Goal: Task Accomplishment & Management: Complete application form

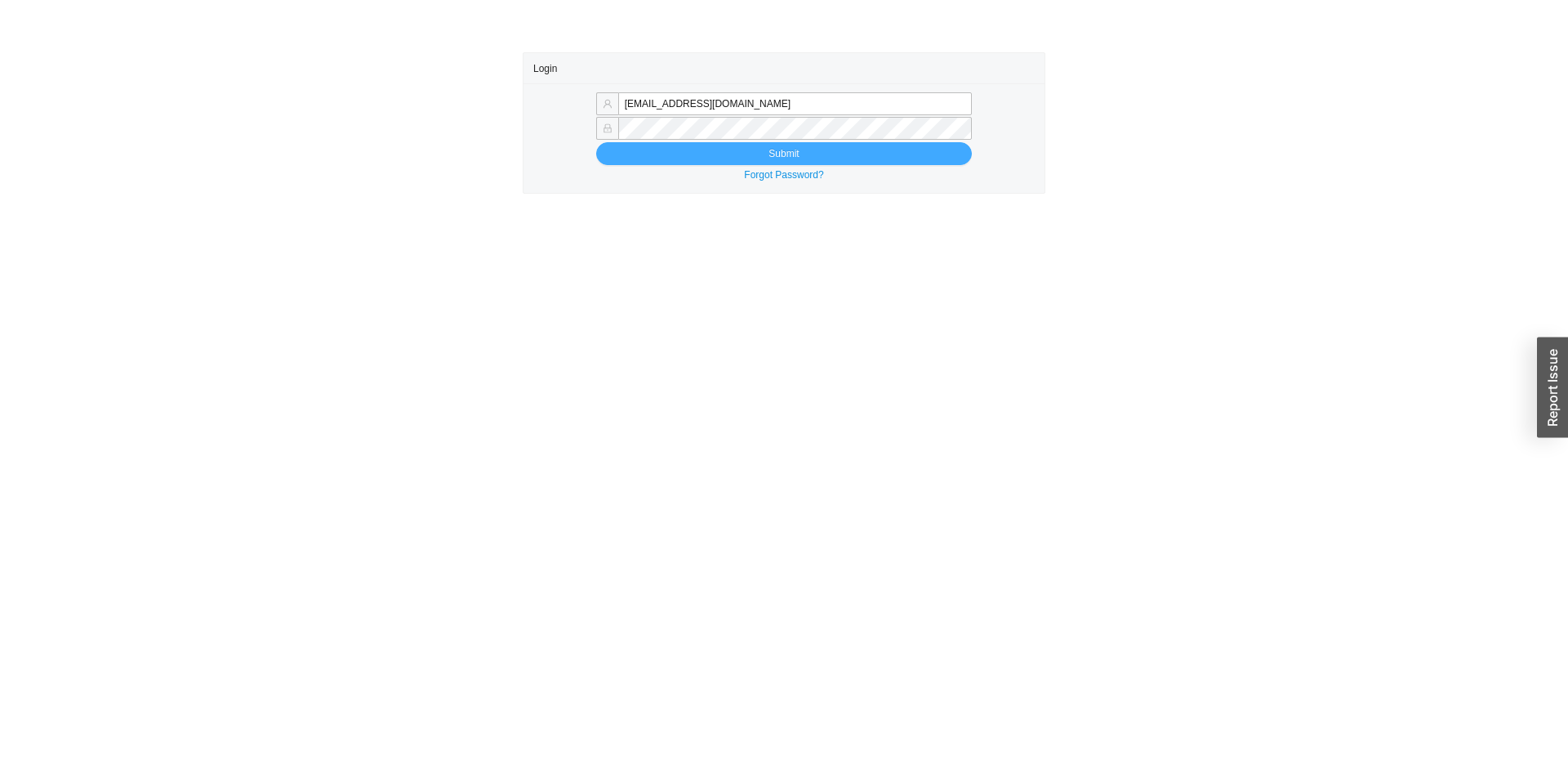
type input "[EMAIL_ADDRESS][DOMAIN_NAME]"
click at [779, 153] on span "Submit" at bounding box center [784, 153] width 30 height 16
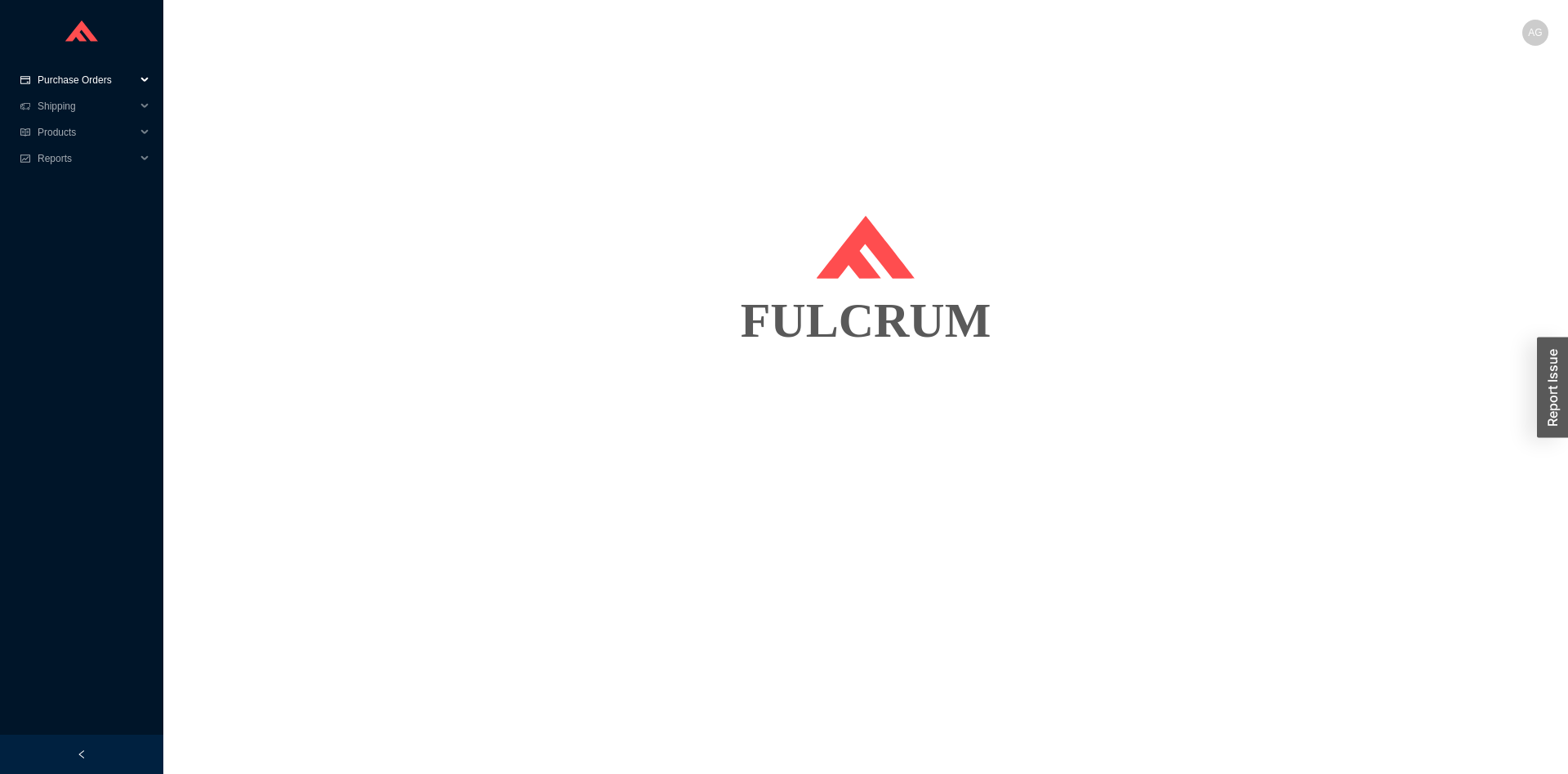
click at [62, 82] on span "Purchase Orders" at bounding box center [86, 80] width 98 height 26
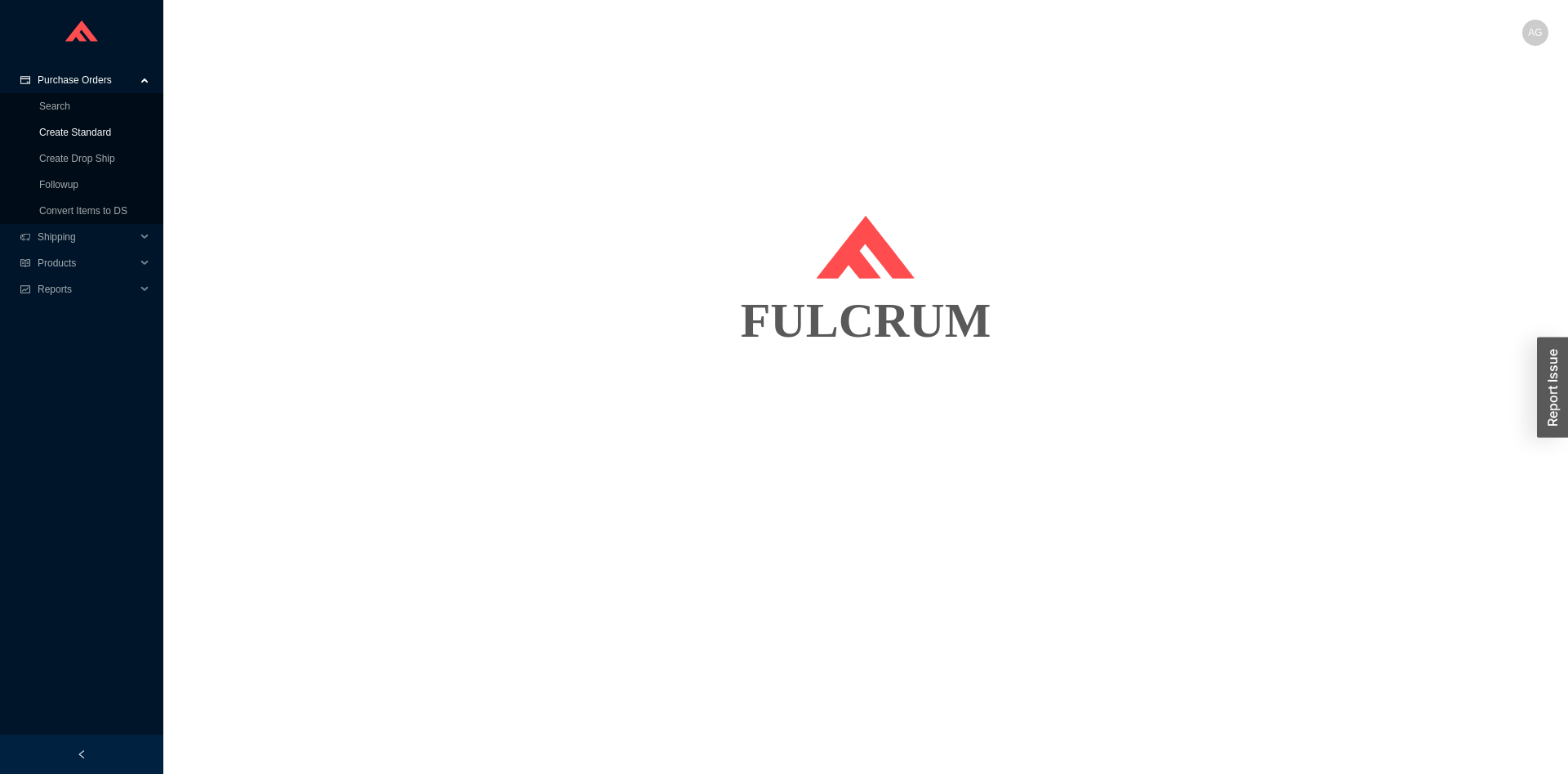
click at [62, 127] on link "Create Standard" at bounding box center [75, 133] width 72 height 12
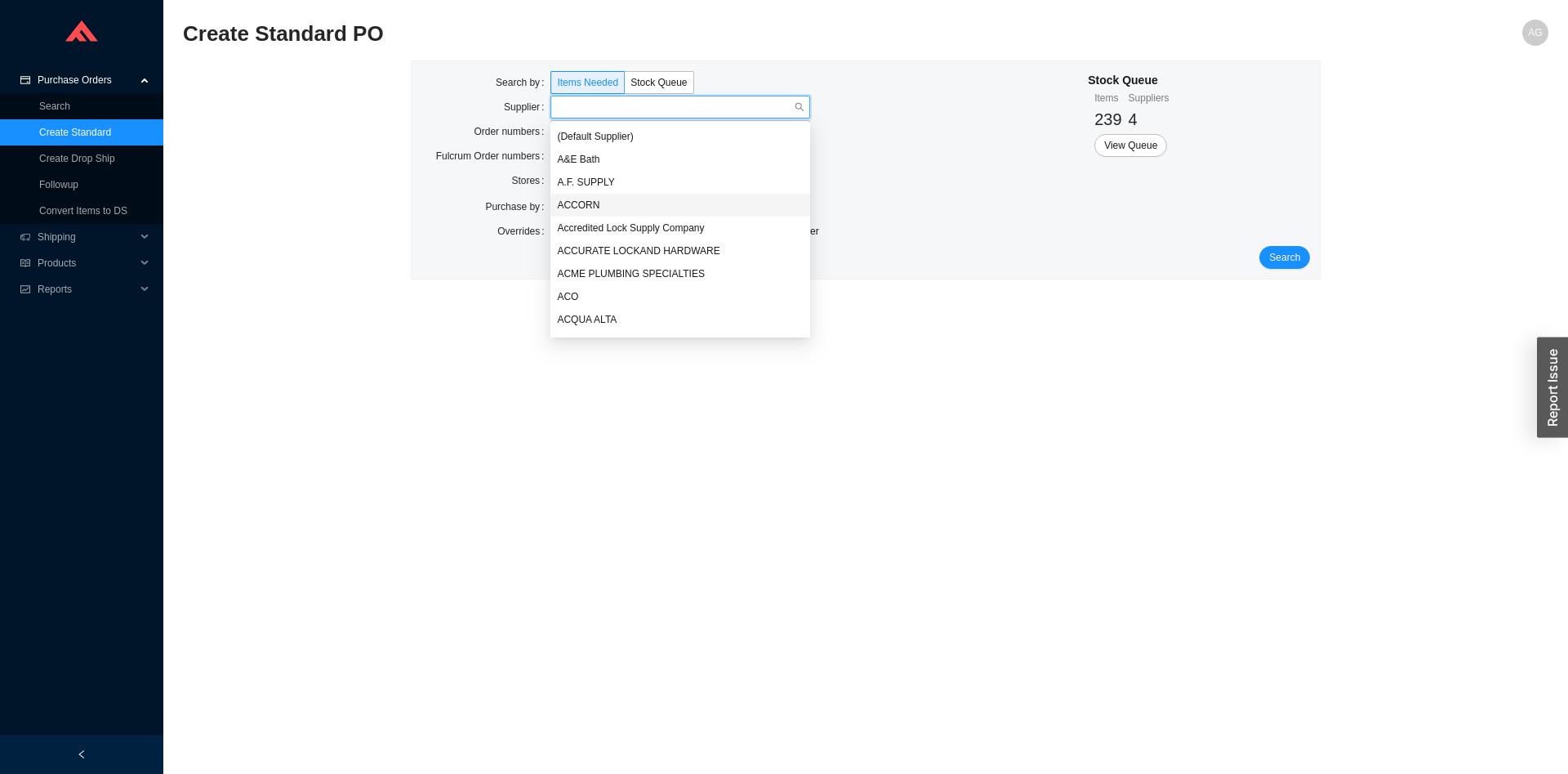
click at [293, 299] on main "Create Standard PO AG Search by Items Needed Stock Queue Supplier Order numbers…" at bounding box center [866, 396] width 1365 height 754
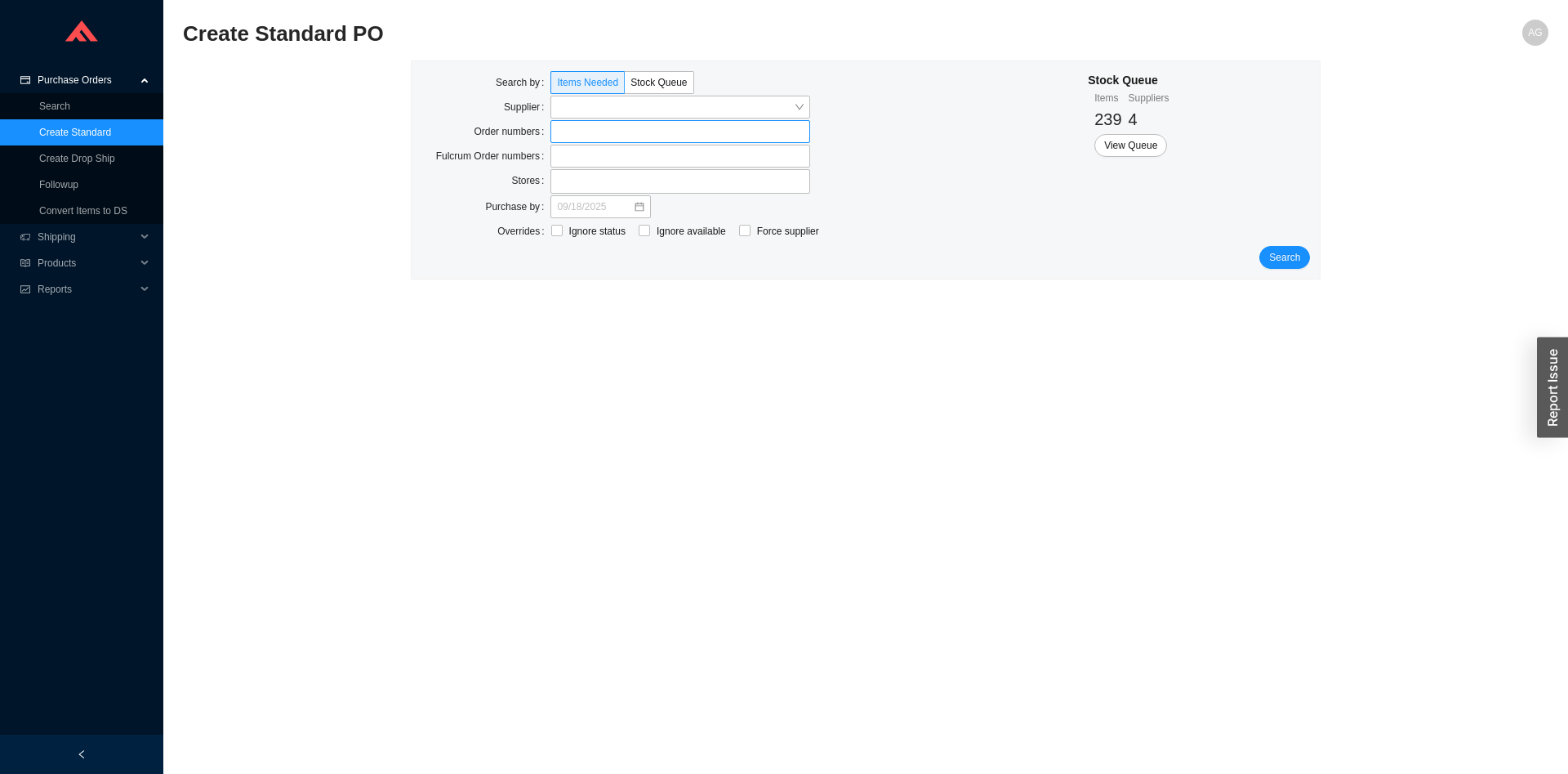
click at [594, 128] on label at bounding box center [680, 132] width 260 height 23
click at [565, 128] on input at bounding box center [559, 132] width 12 height 18
click at [1289, 266] on span "Search" at bounding box center [1285, 258] width 31 height 16
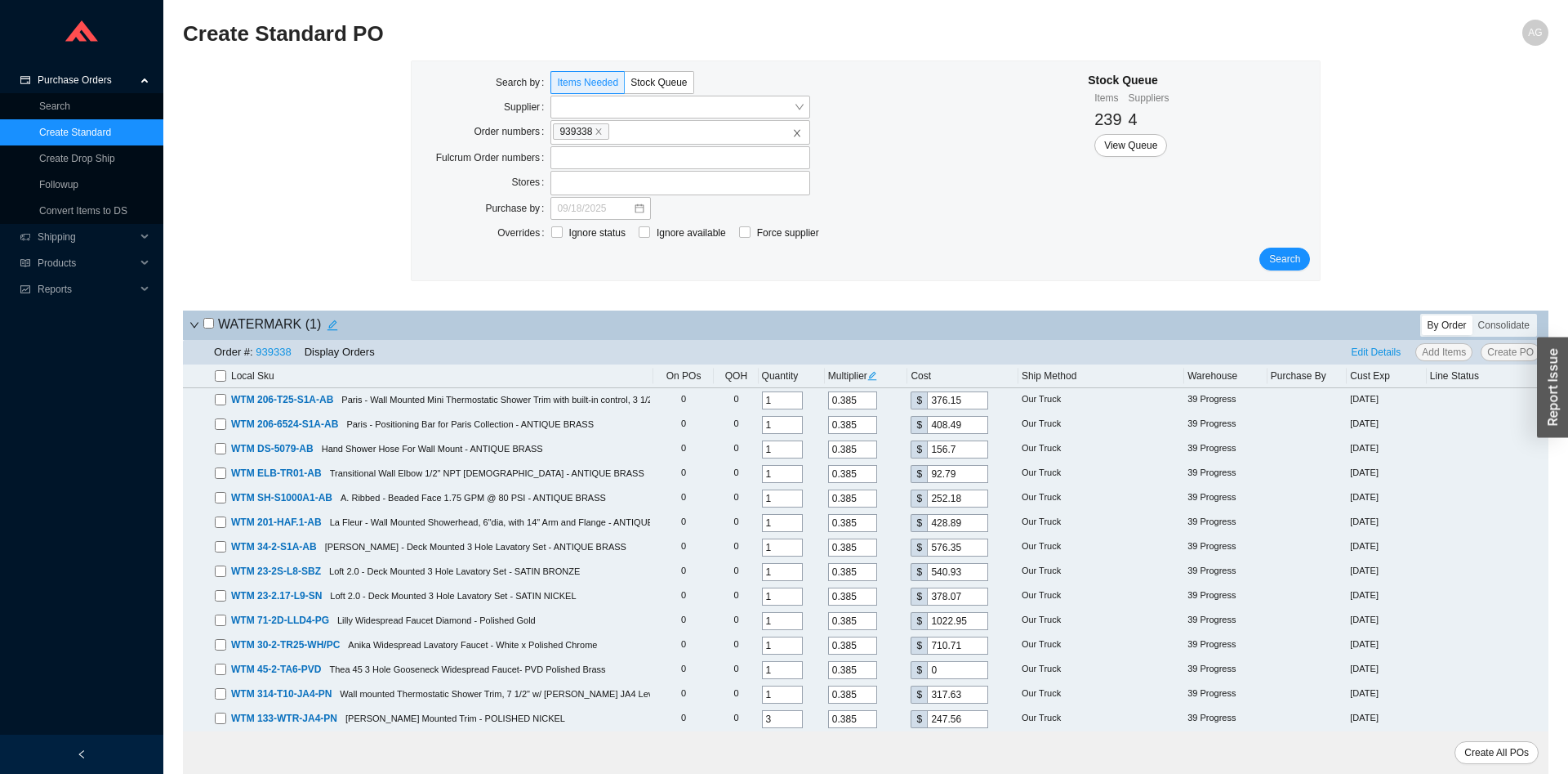
click at [878, 379] on icon "edit" at bounding box center [872, 375] width 10 height 10
drag, startPoint x: 914, startPoint y: 310, endPoint x: 892, endPoint y: 314, distance: 22.4
click at [892, 314] on input "0.385" at bounding box center [903, 310] width 49 height 18
type input "0"
click at [913, 339] on span "Update All" at bounding box center [901, 338] width 45 height 16
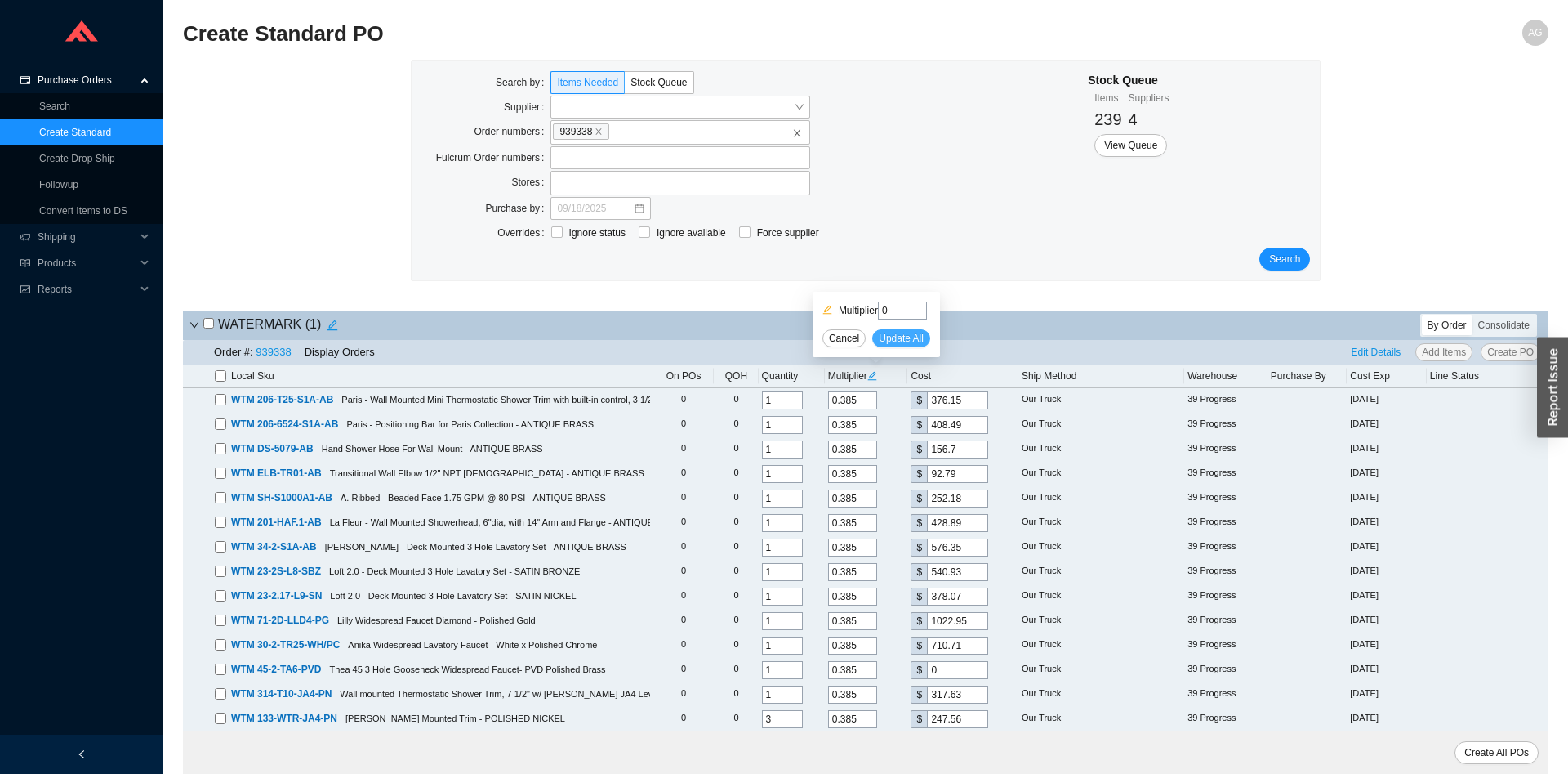
type input "0"
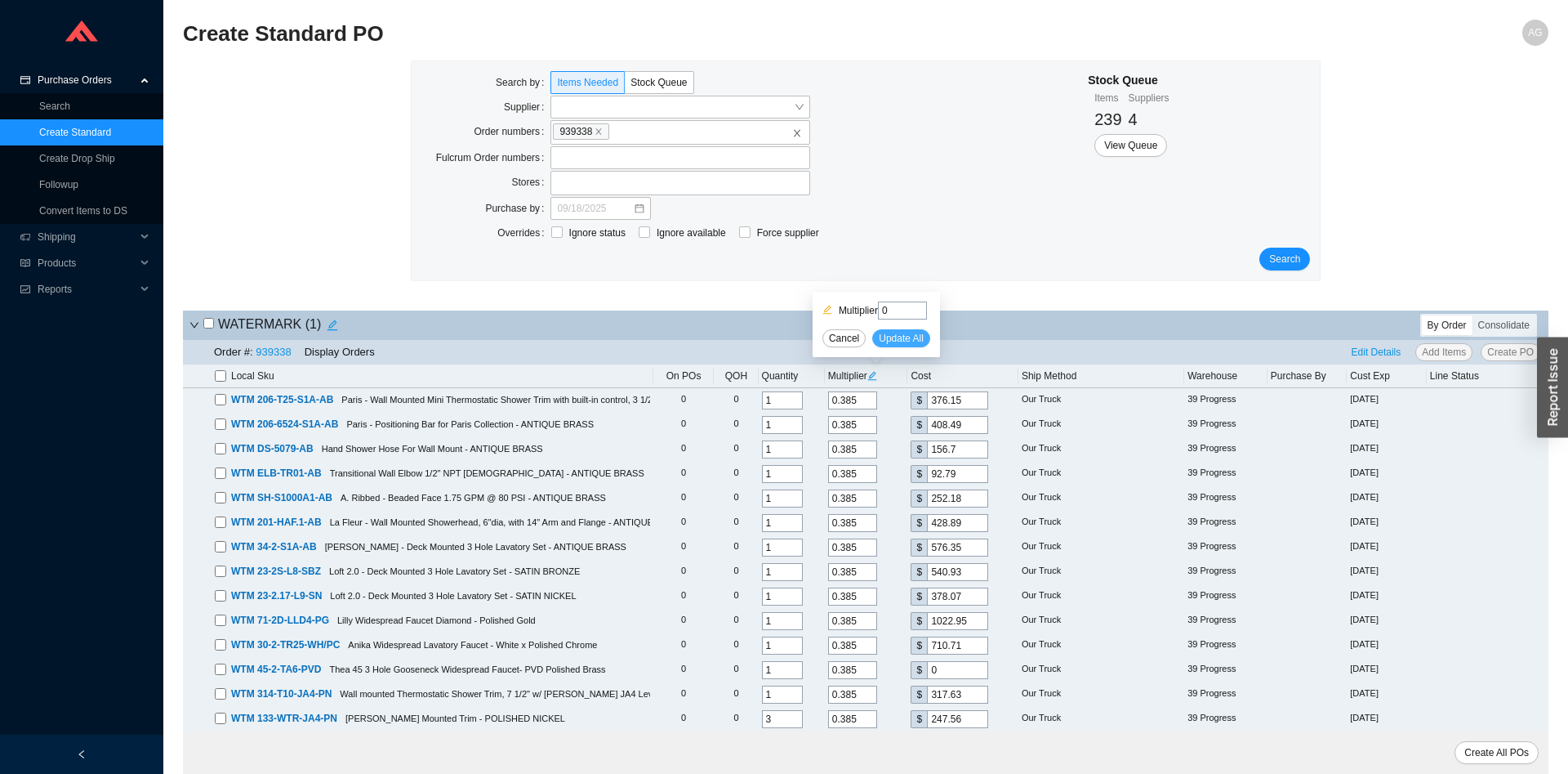
type input "0"
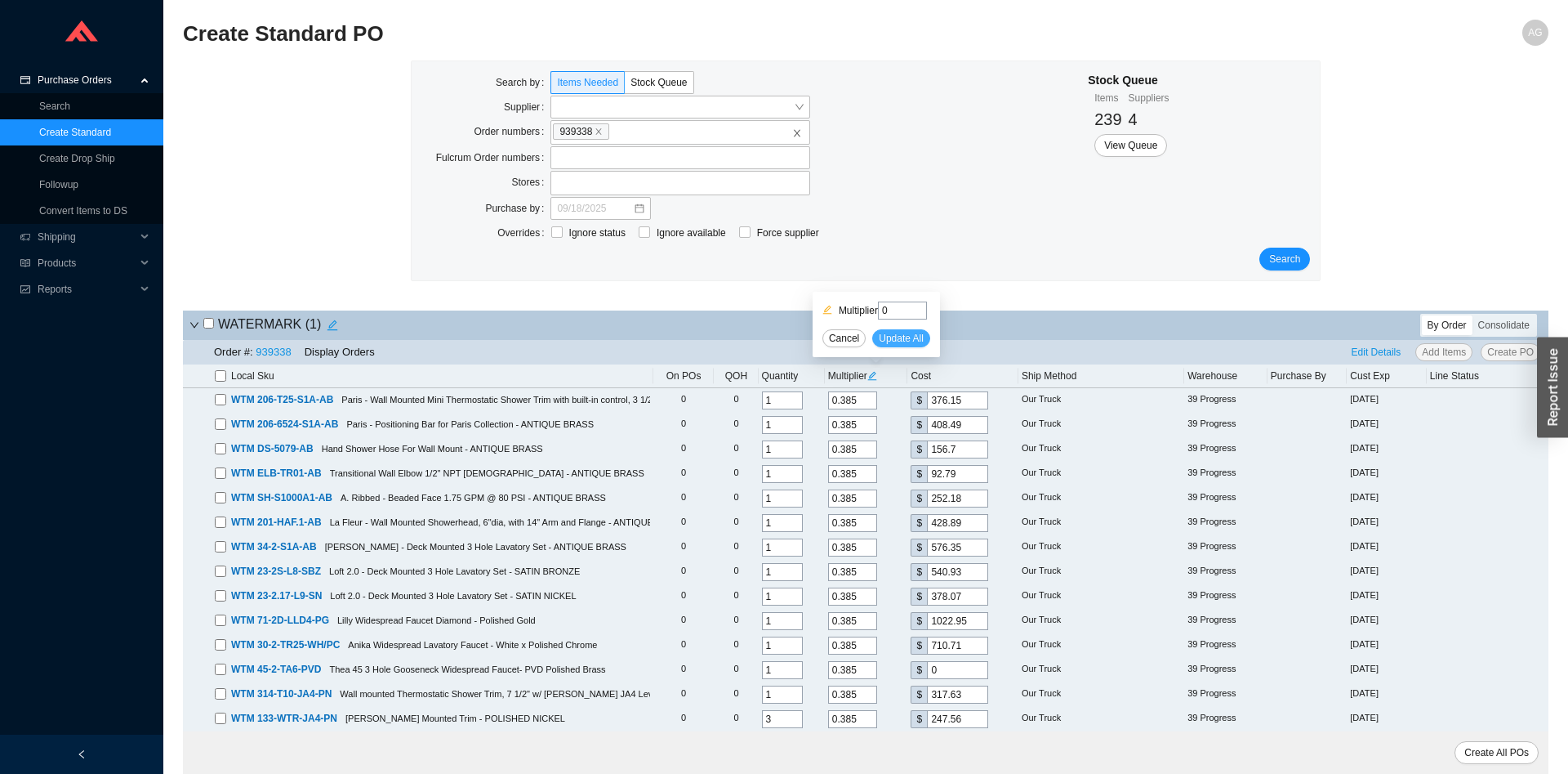
type input "0"
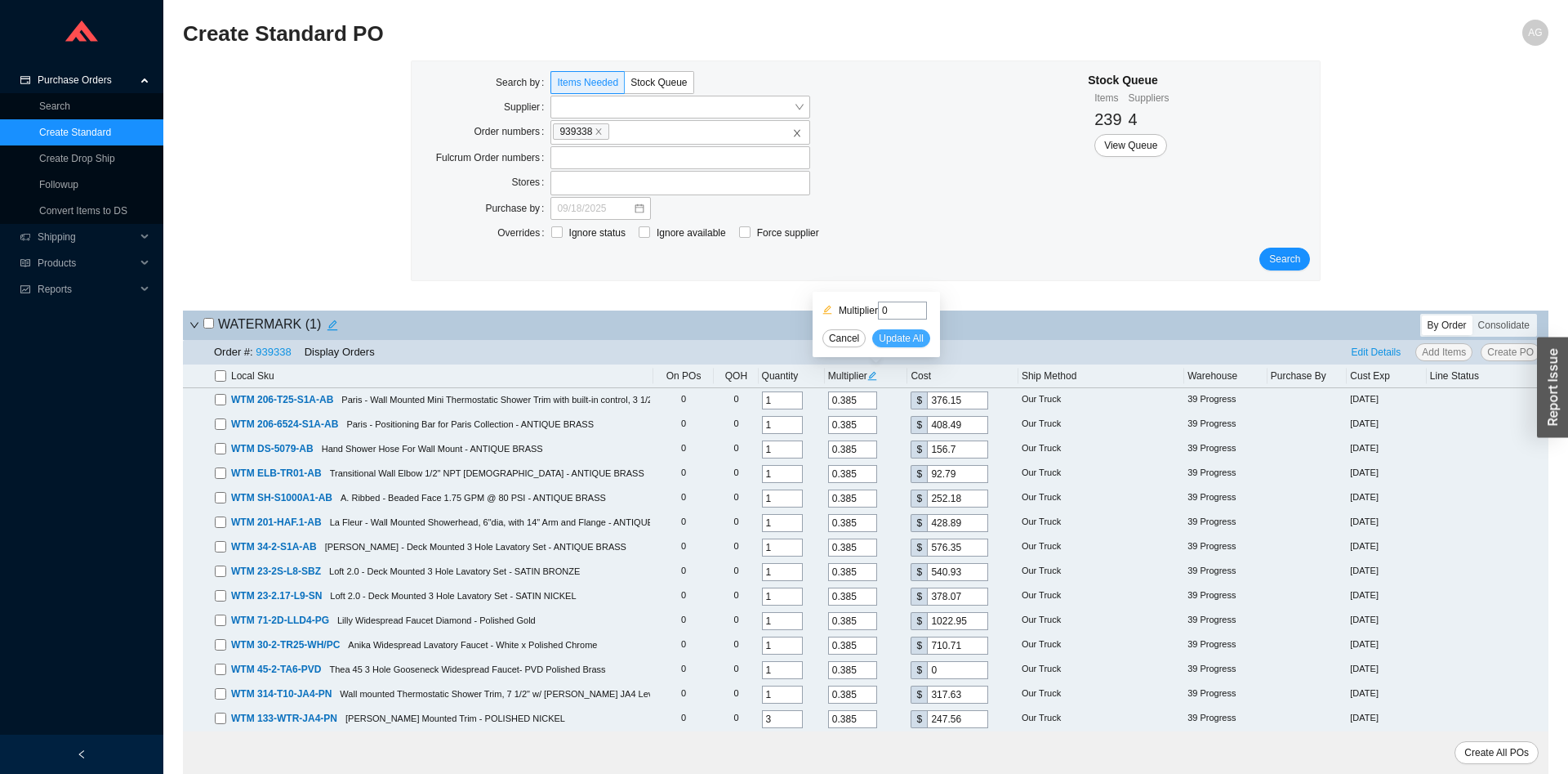
type input "0"
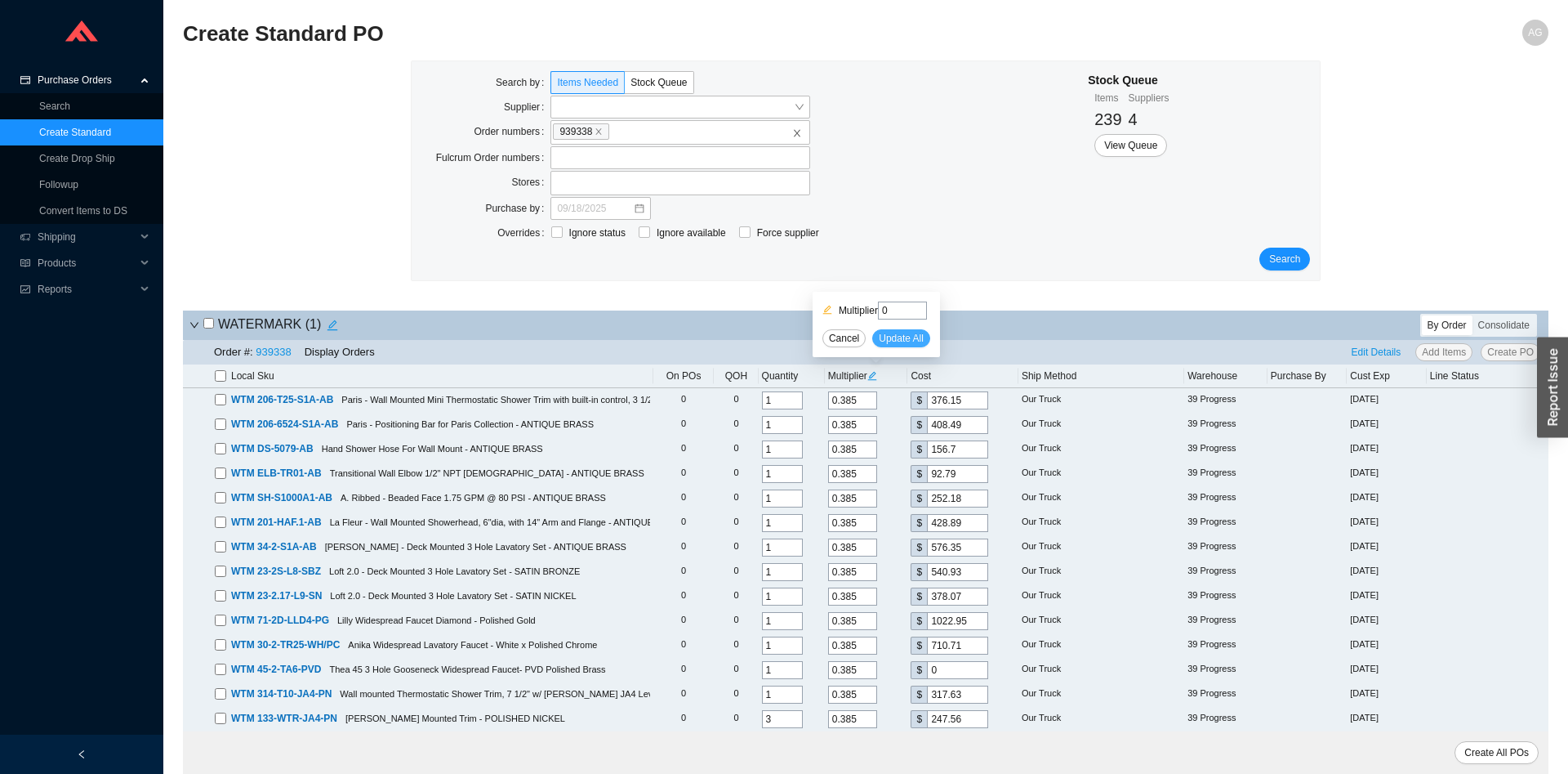
type input "0"
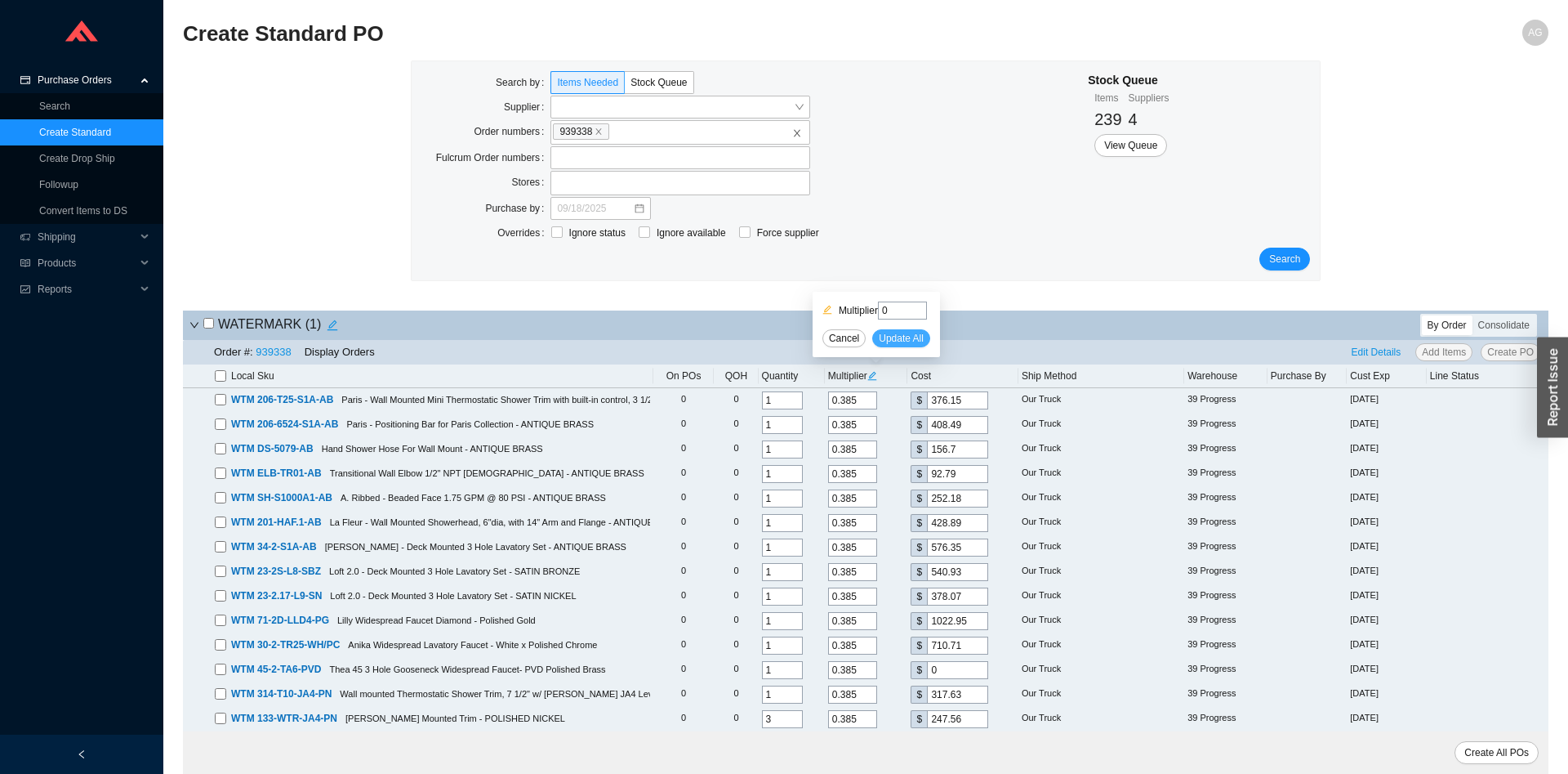
type input "0"
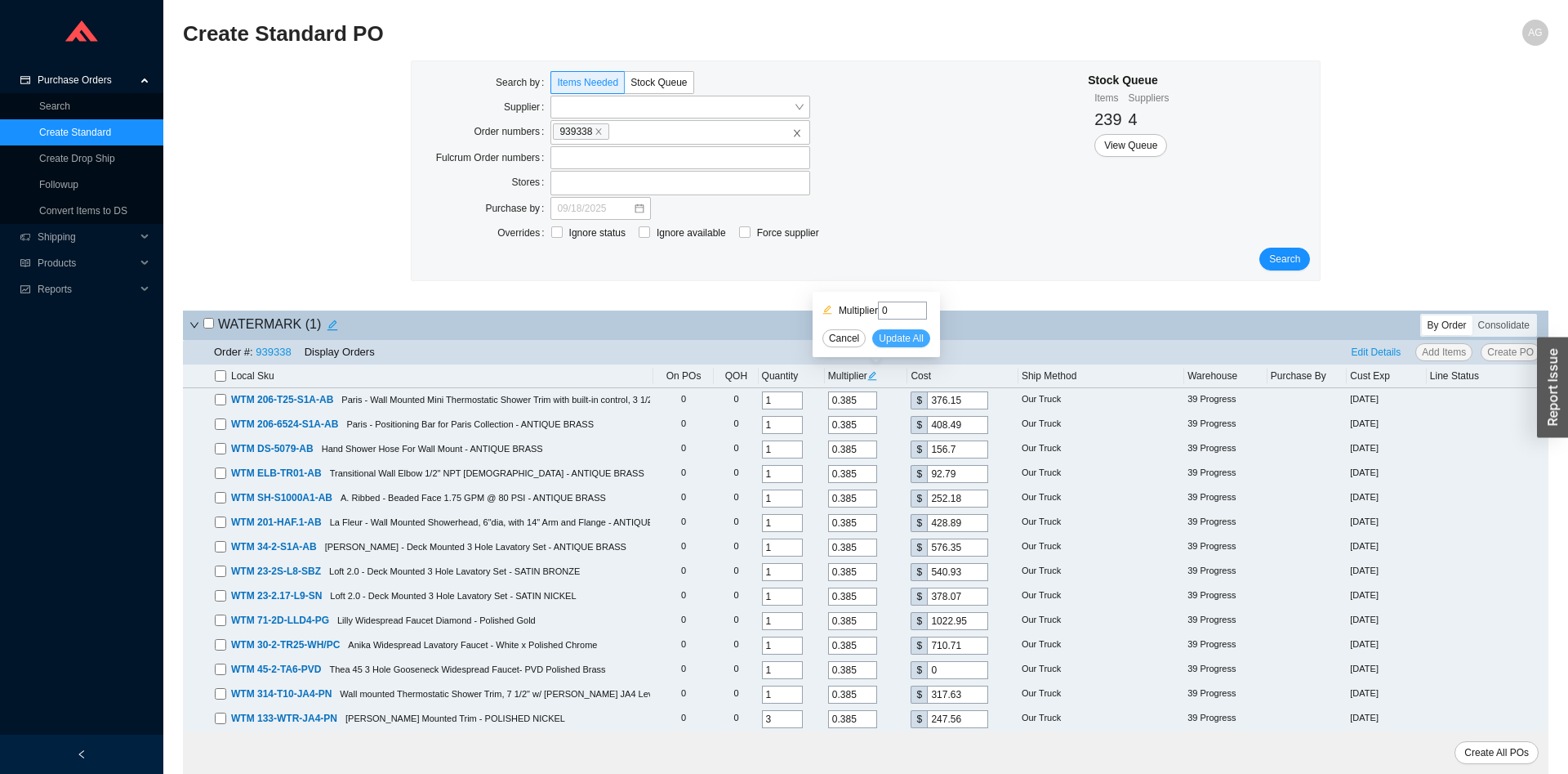
type input "0"
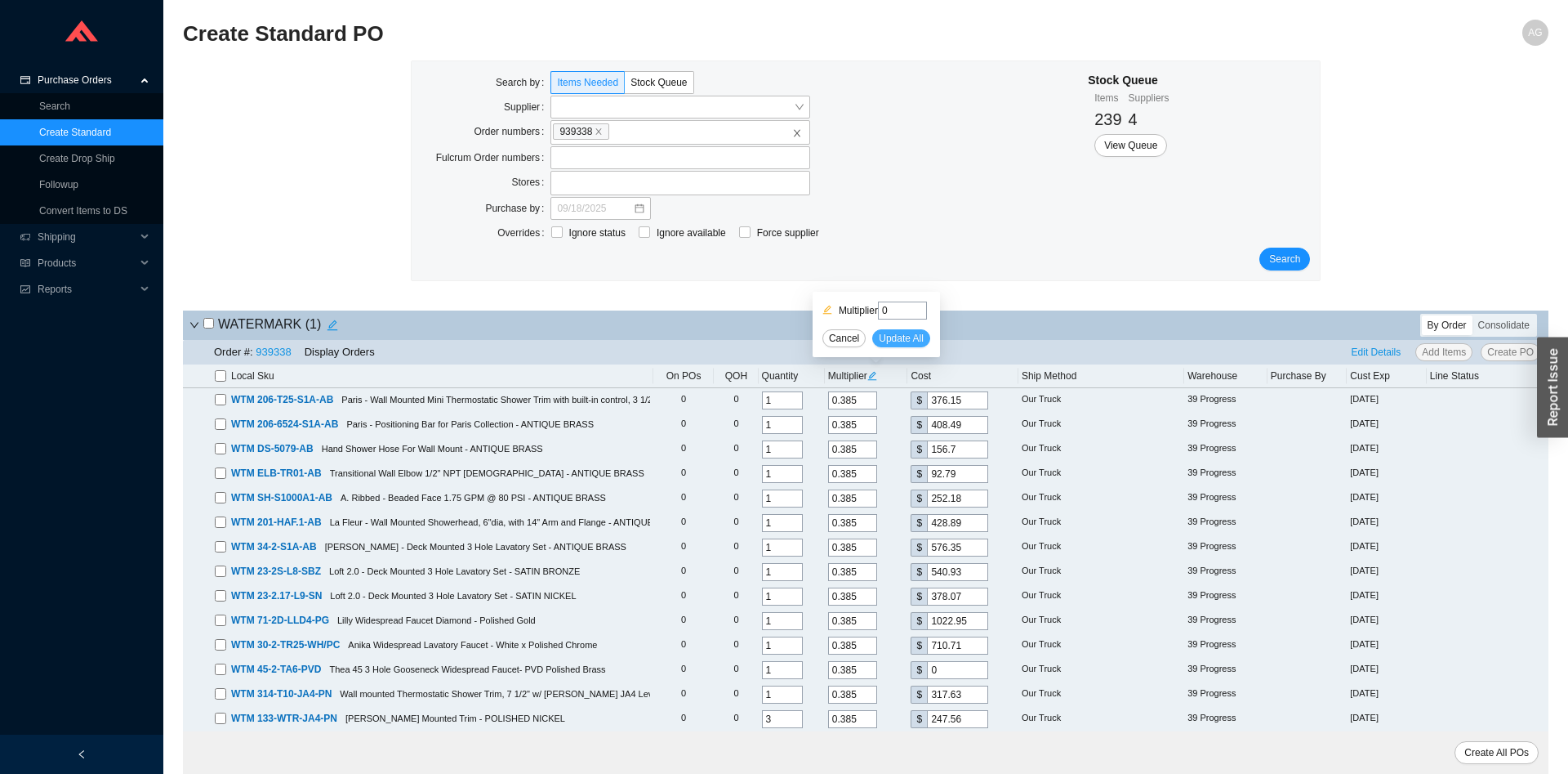
type input "0"
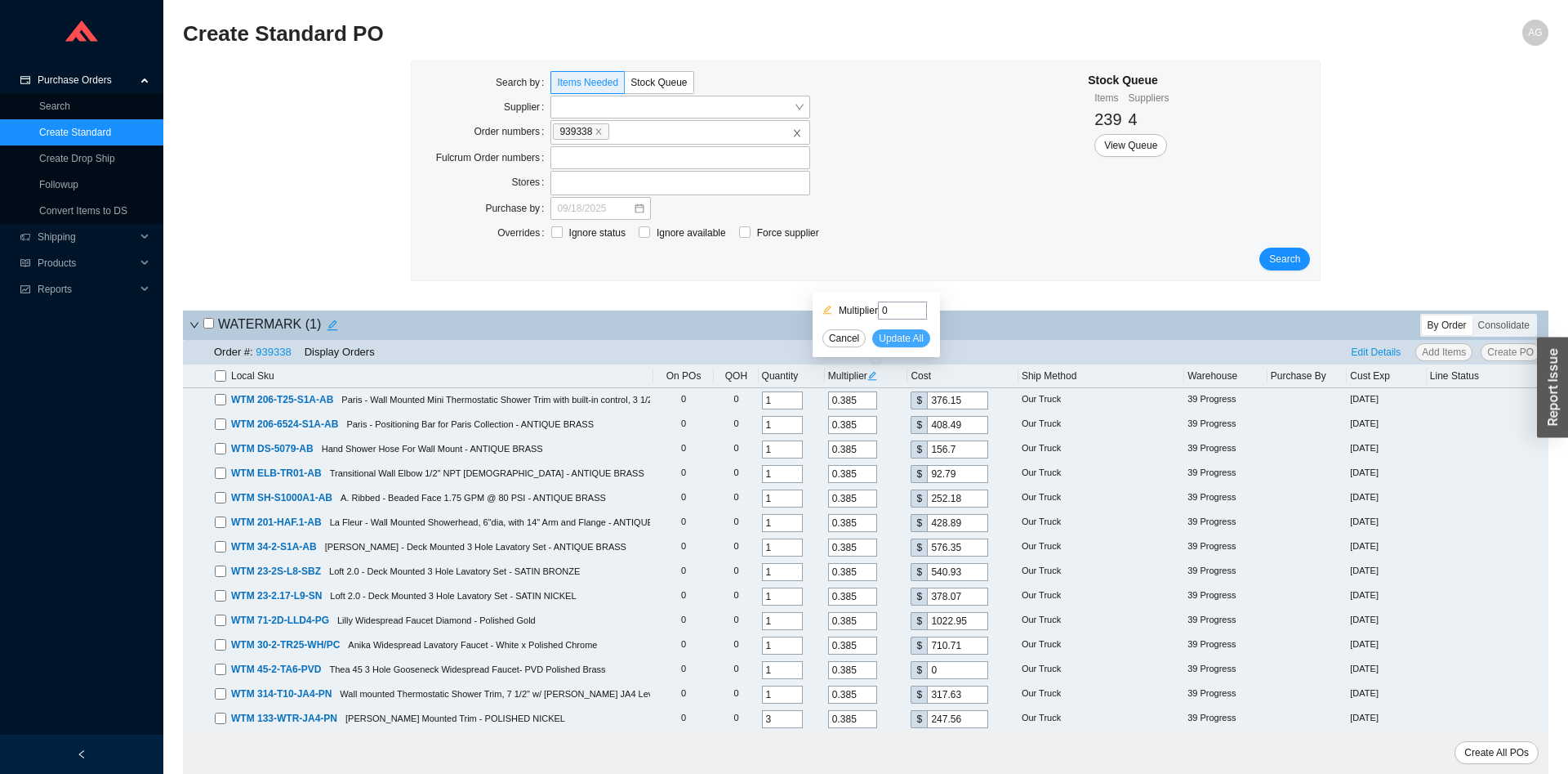
type input "0"
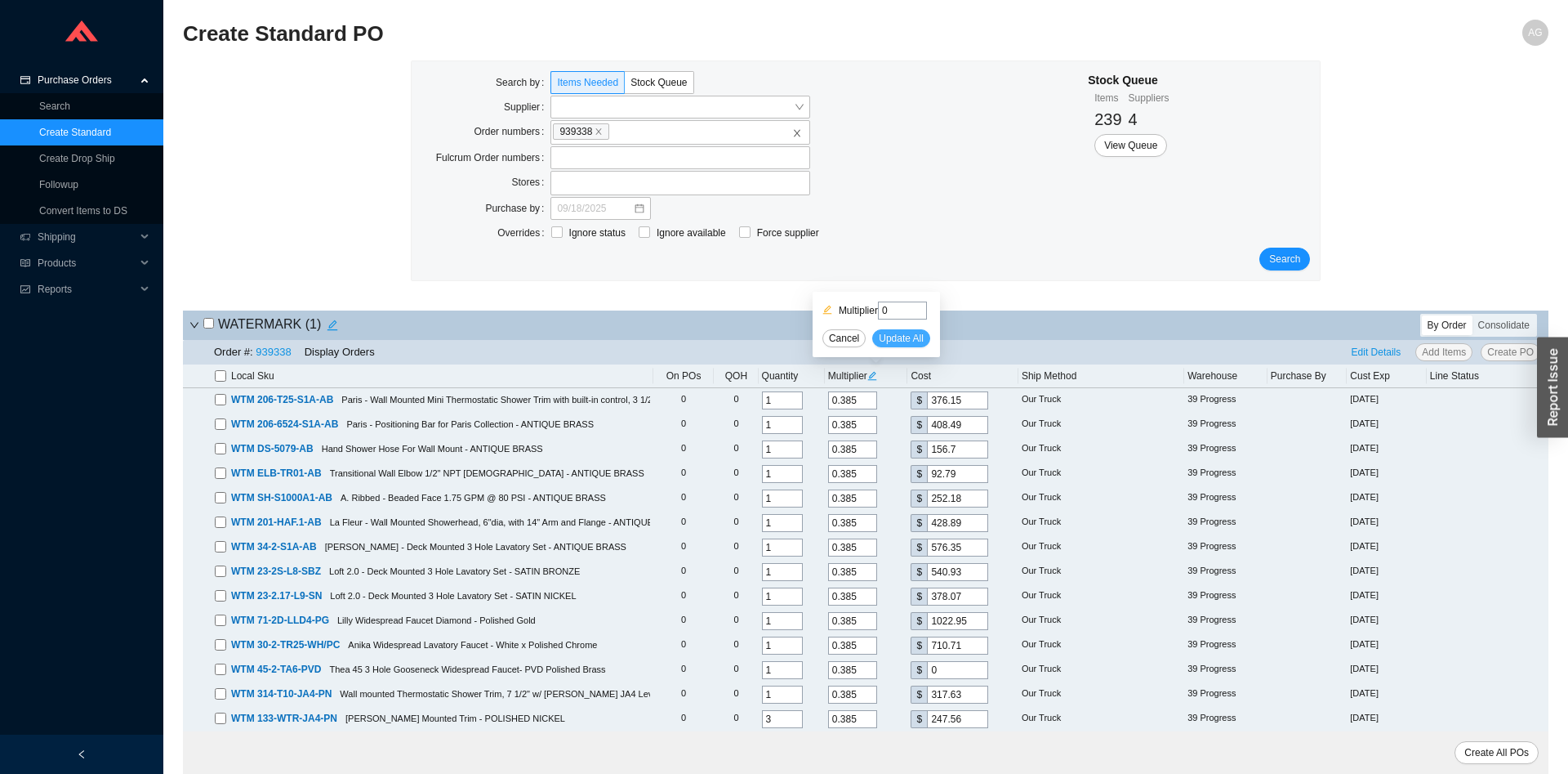
type input "0"
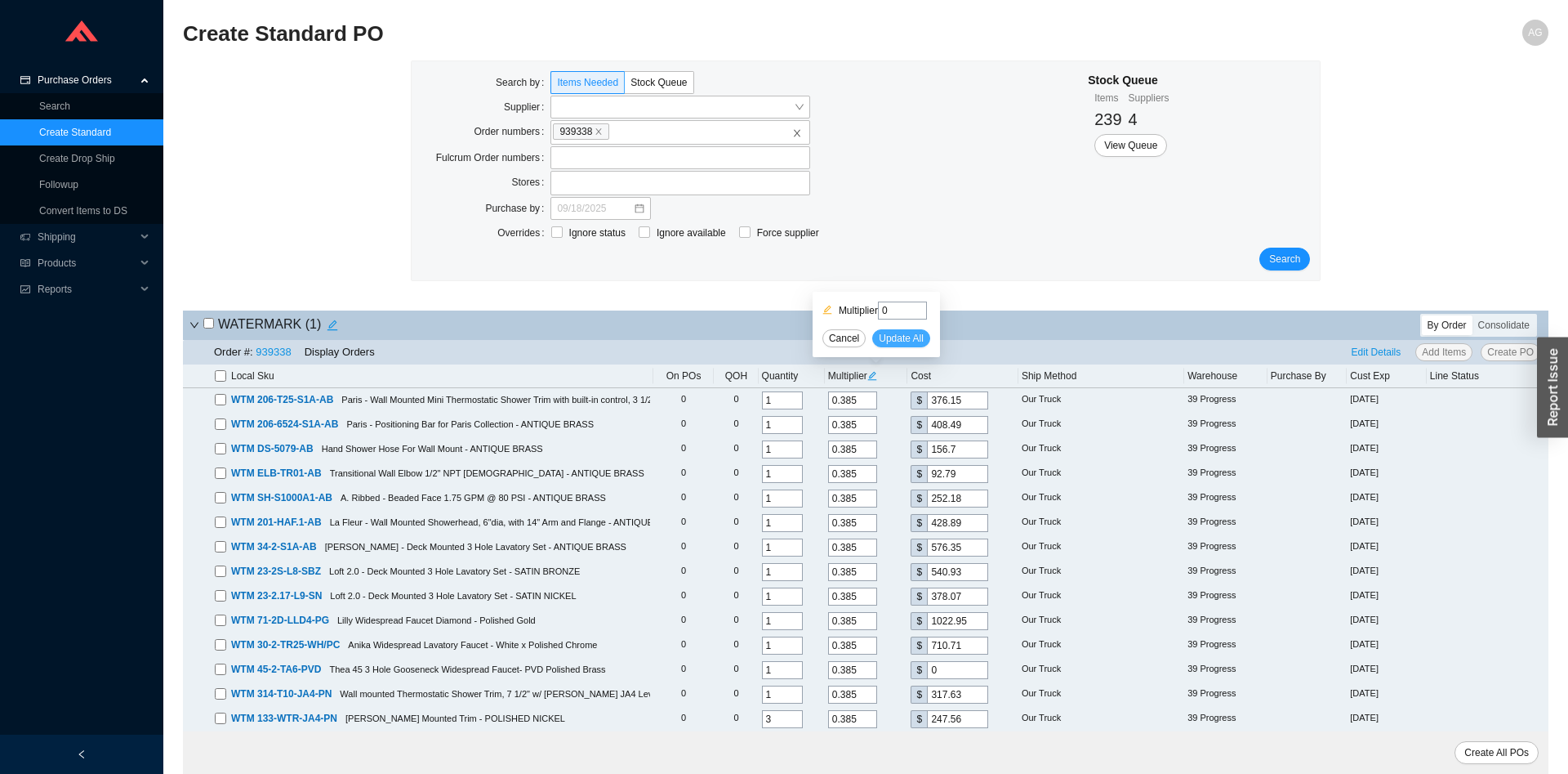
type input "0"
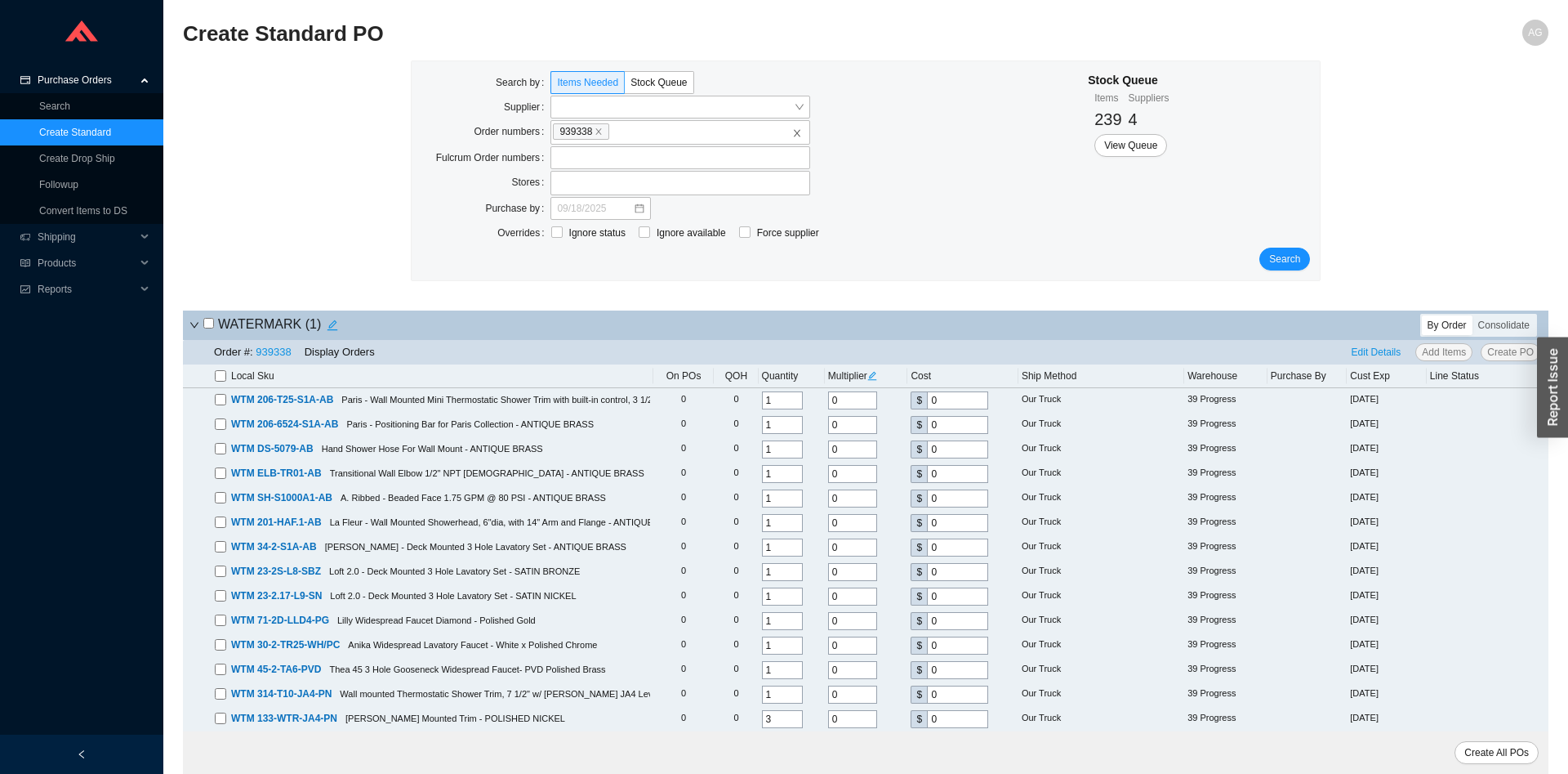
click at [222, 378] on input "checkbox" at bounding box center [221, 375] width 12 height 12
checkbox input "true"
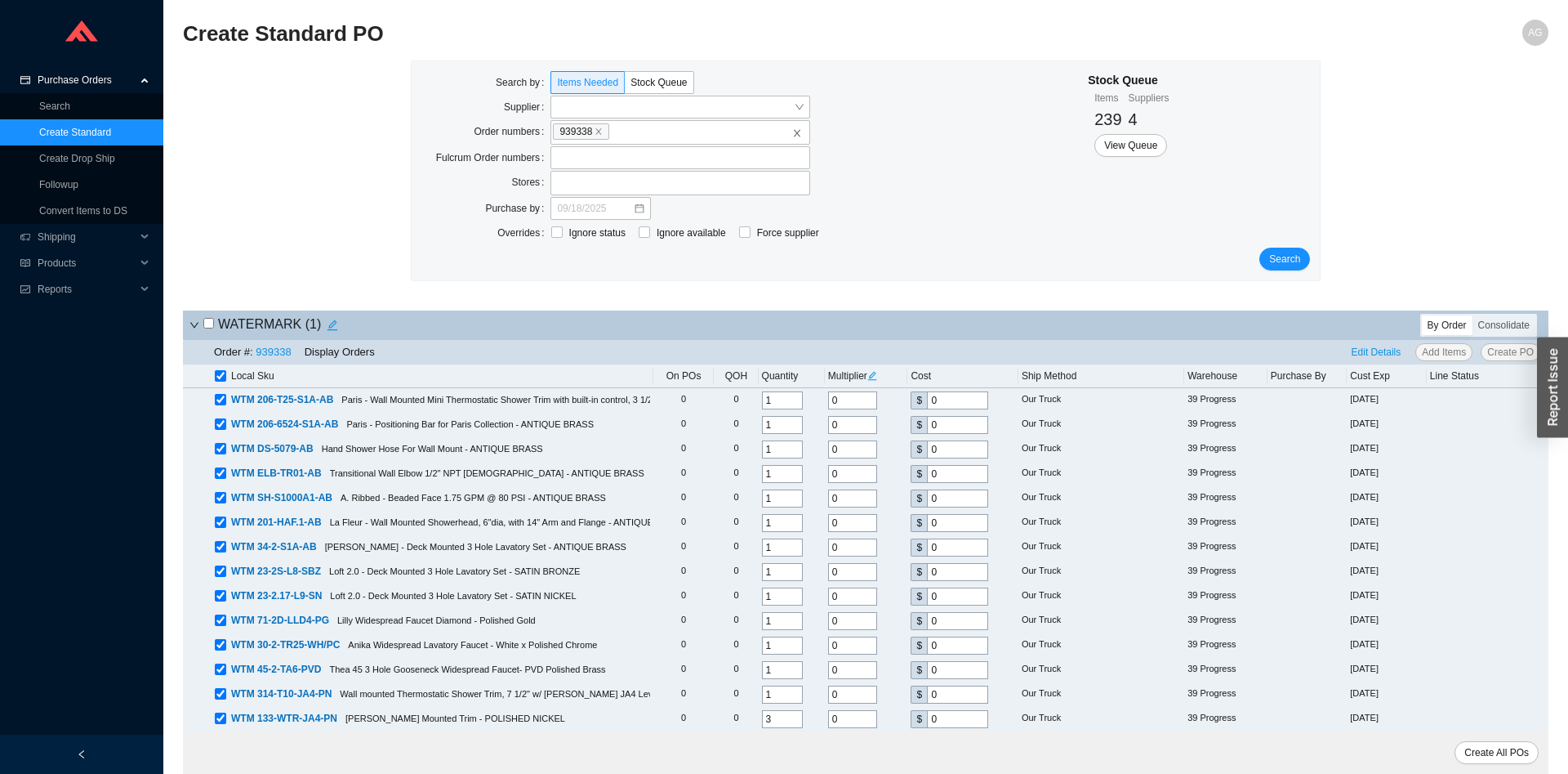
checkbox input "true"
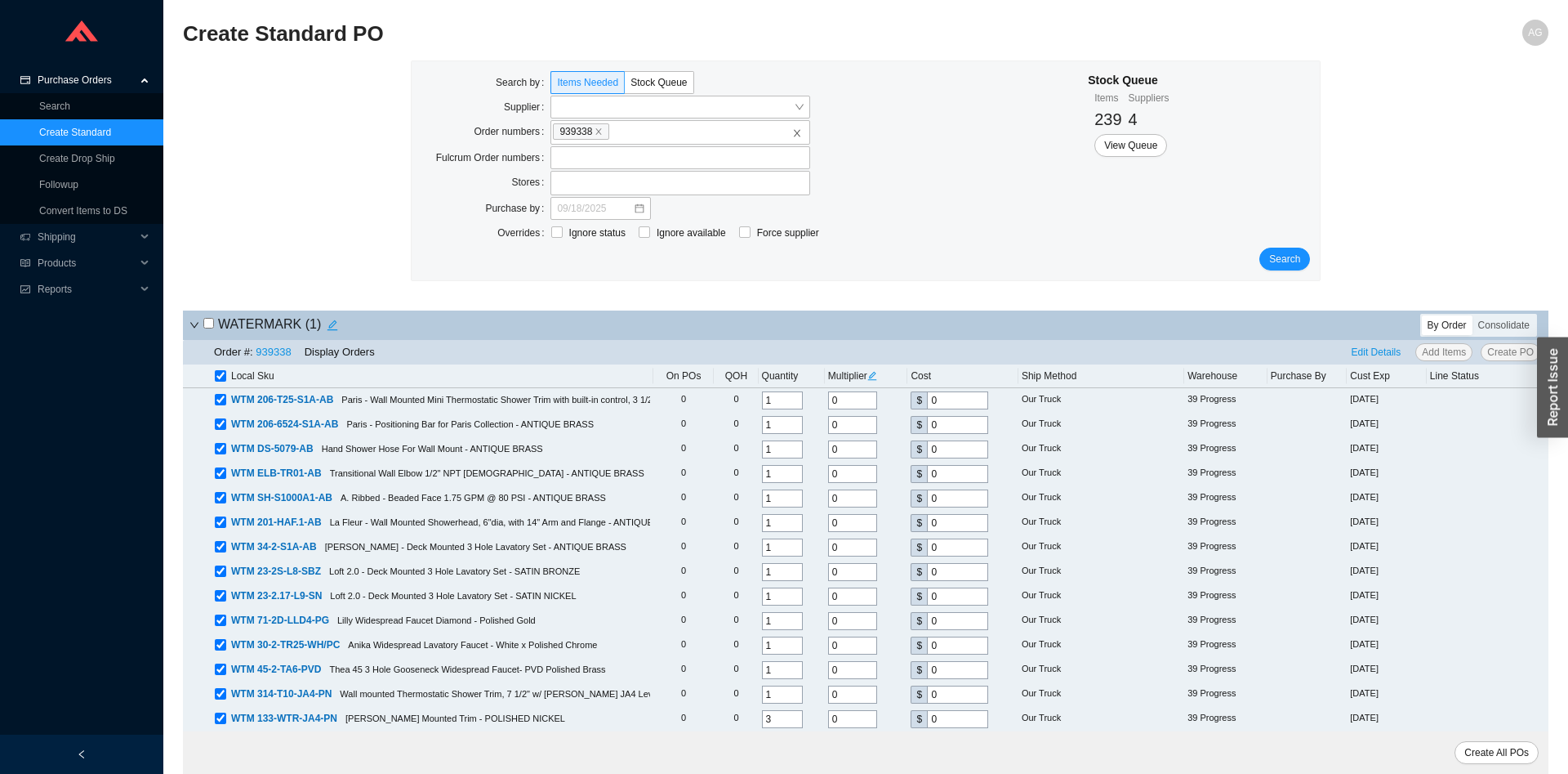
checkbox input "true"
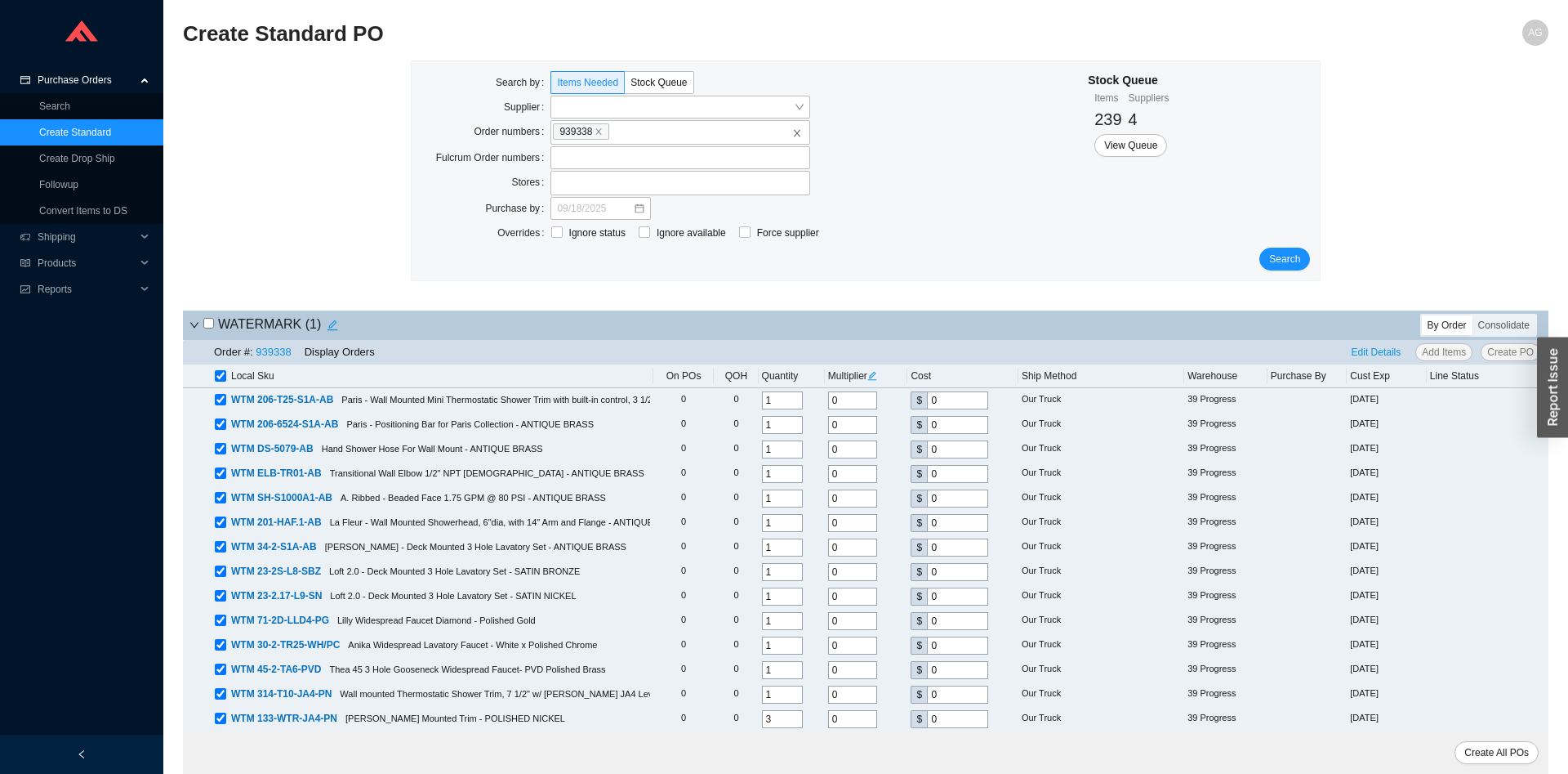
checkbox input "true"
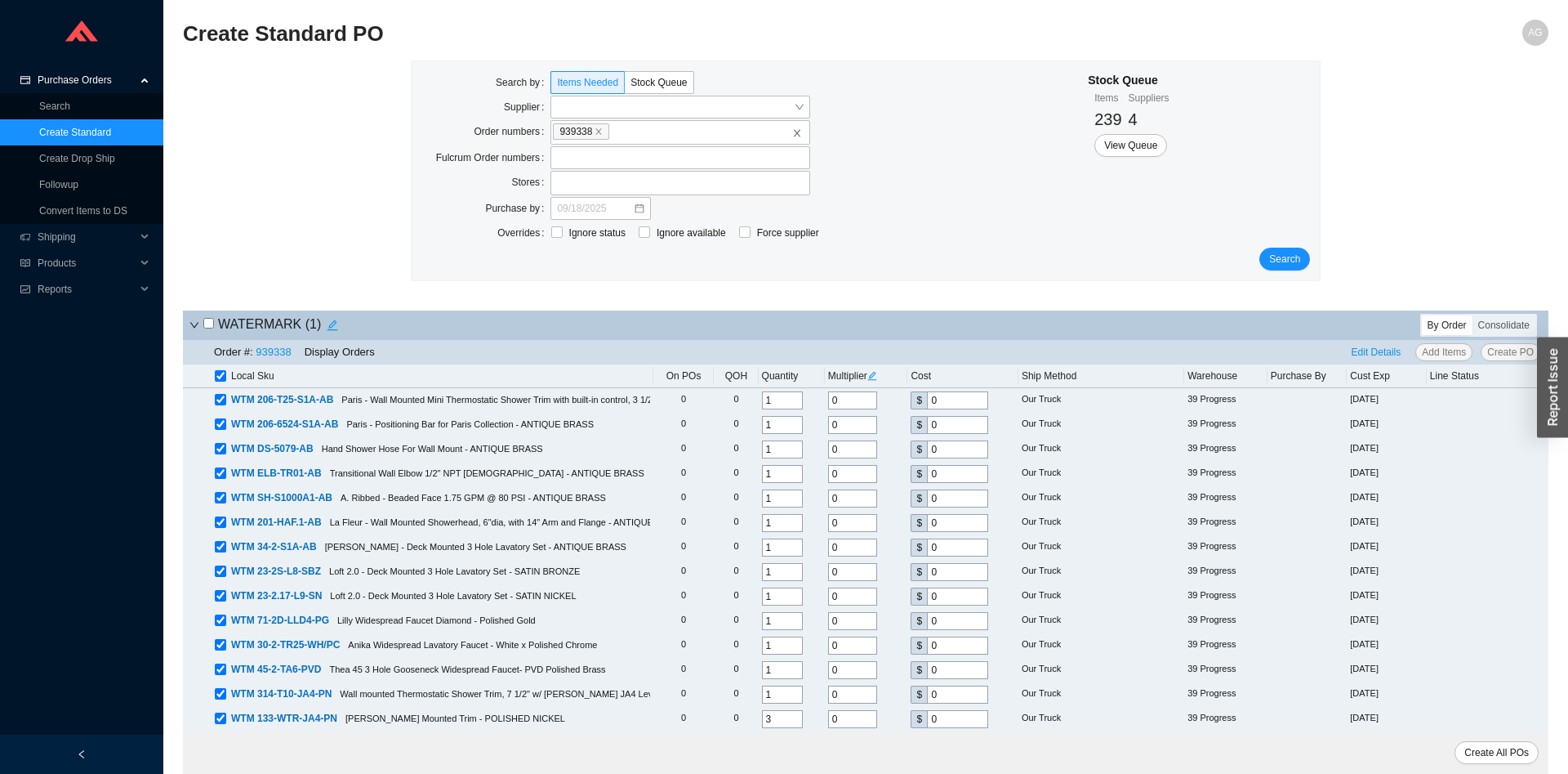
checkbox input "true"
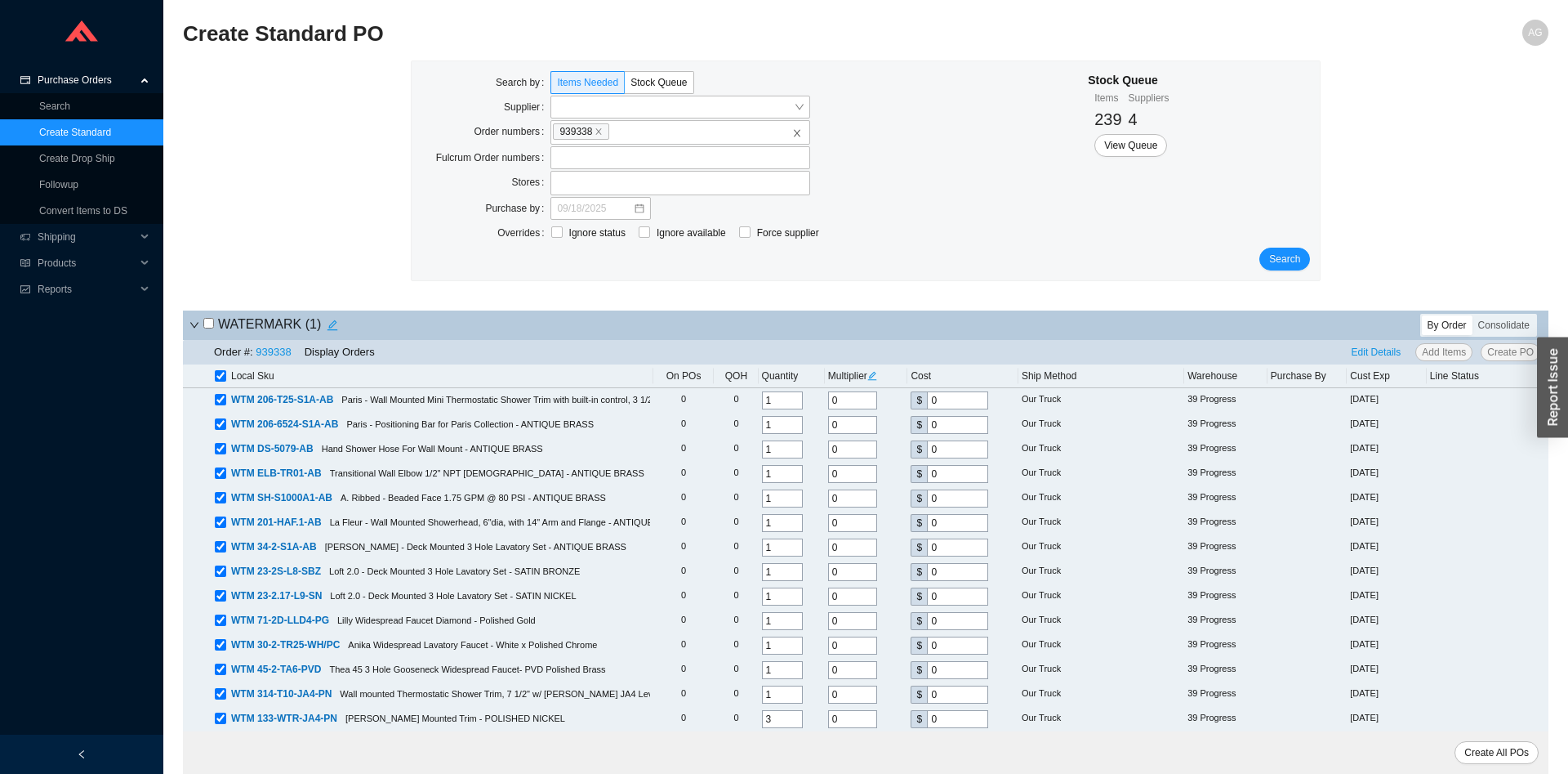
checkbox input "true"
click at [1389, 353] on span "Edit Details" at bounding box center [1377, 351] width 50 height 16
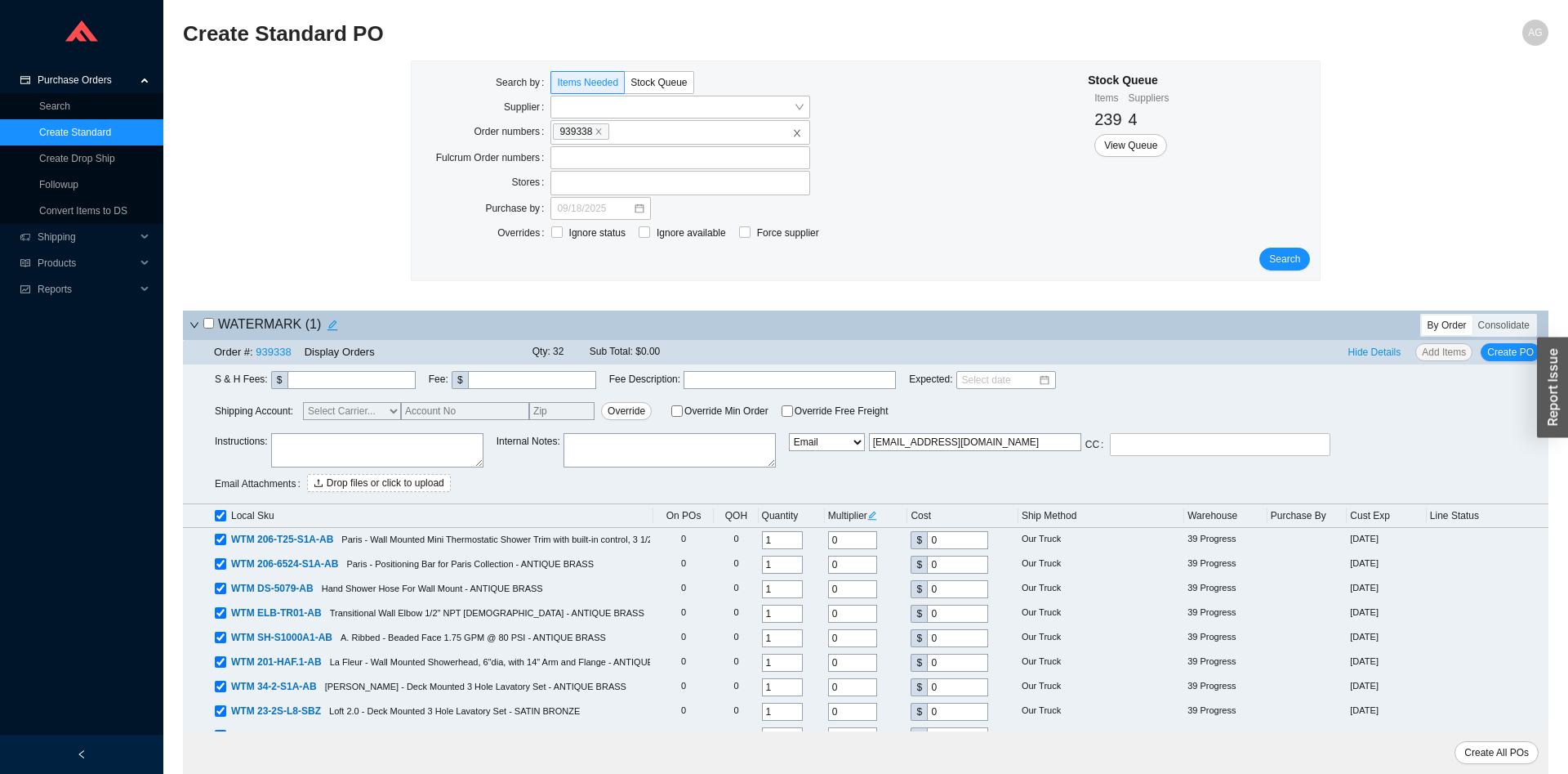
click at [342, 459] on textarea at bounding box center [376, 450] width 212 height 35
type textarea "a"
click at [367, 449] on textarea "* All faucets to be mounted on Acrylic Pods * Showers will be mounted on our Bo…" at bounding box center [376, 450] width 212 height 35
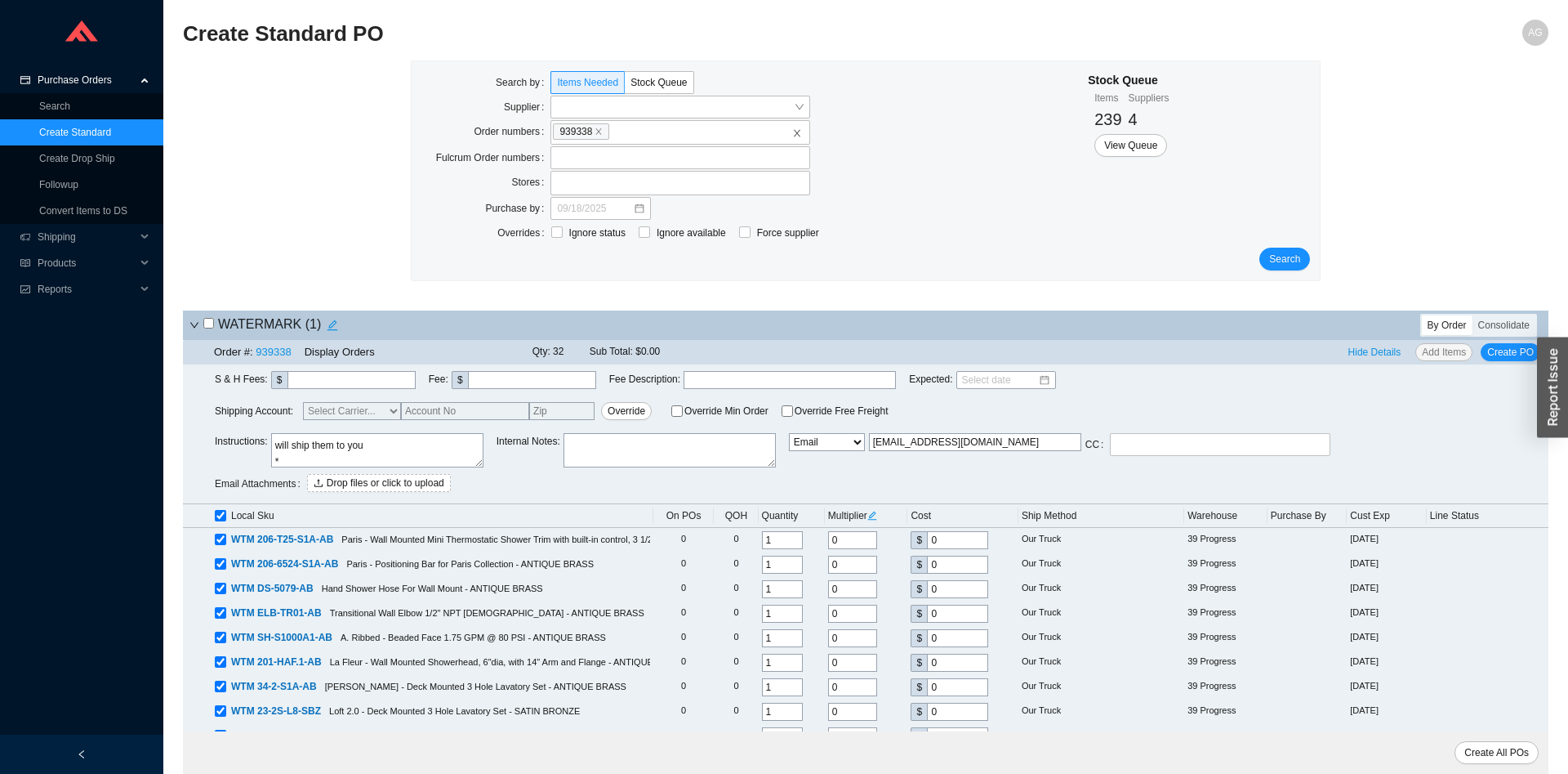
click at [294, 466] on textarea "* All faucets to be mounted on Acrylic Pods * Showers will be mounted on our Bo…" at bounding box center [376, 450] width 212 height 35
type textarea "* All faucets to be mounted on Acrylic Pods * Showers will be mounted on our Bo…"
click at [789, 433] on select "Email Email Buyer EDI Do Not Send" at bounding box center [827, 442] width 76 height 18
select select "5"
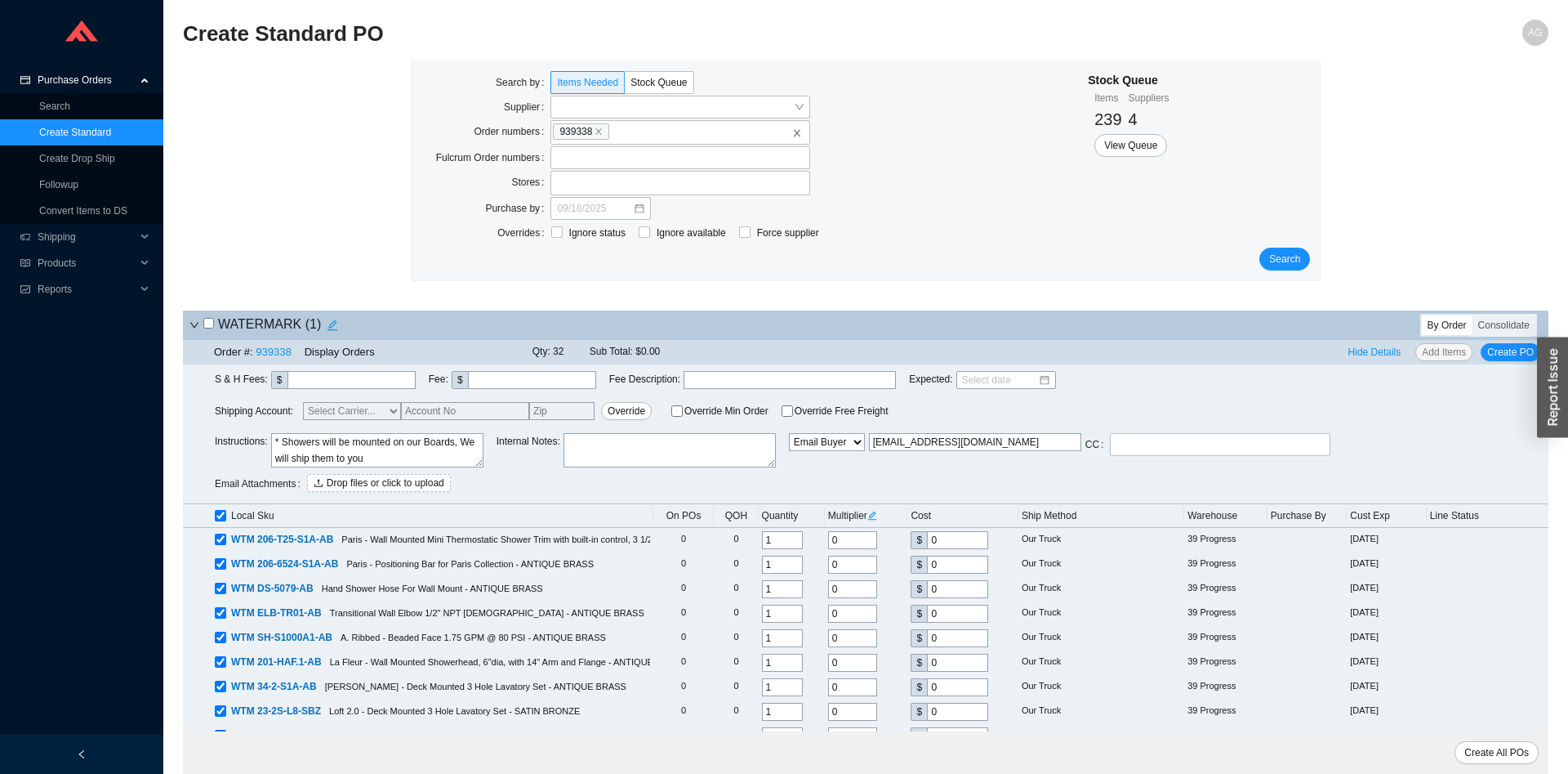
click option "Email Buyer" at bounding box center [0, 0] width 0 height 0
type input "[EMAIL_ADDRESS][DOMAIN_NAME]"
click at [1490, 758] on span "Create All POs" at bounding box center [1496, 752] width 64 height 16
